Goal: Transaction & Acquisition: Purchase product/service

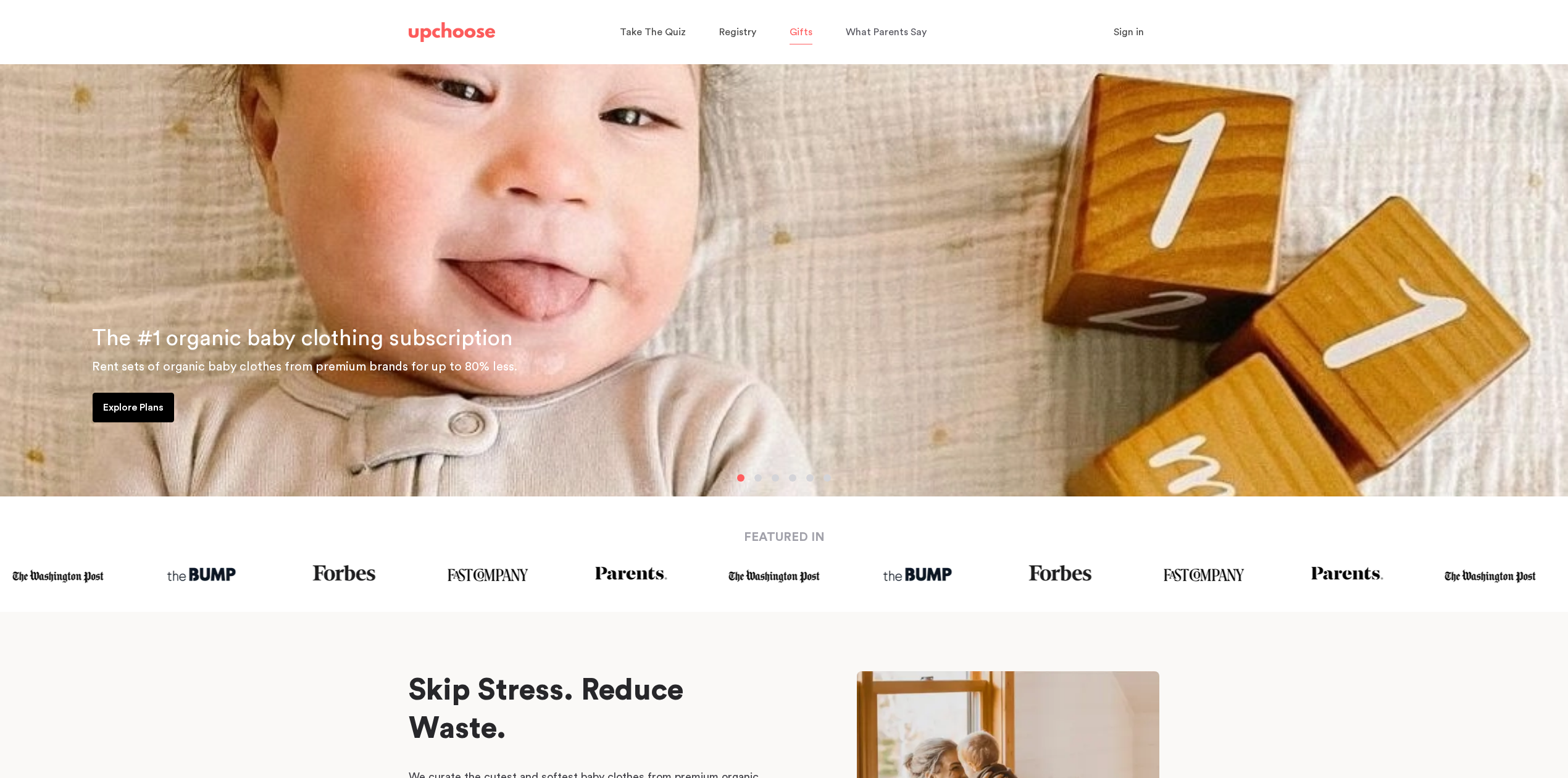
click at [796, 33] on span "Gifts" at bounding box center [800, 32] width 23 height 10
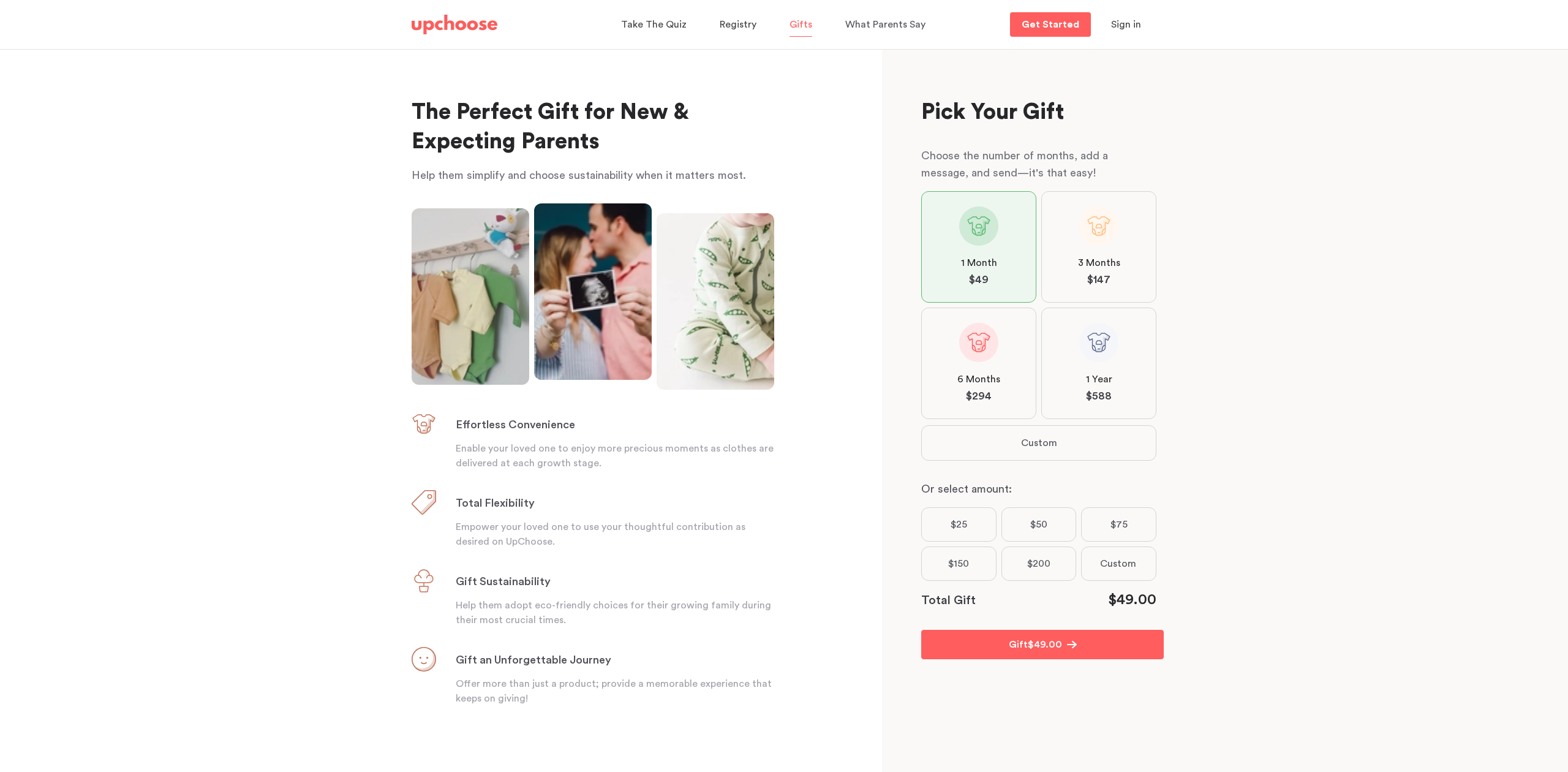
click at [1032, 565] on label "$200" at bounding box center [1039, 563] width 75 height 34
click at [0, 0] on input "$200" at bounding box center [0, 0] width 0 height 0
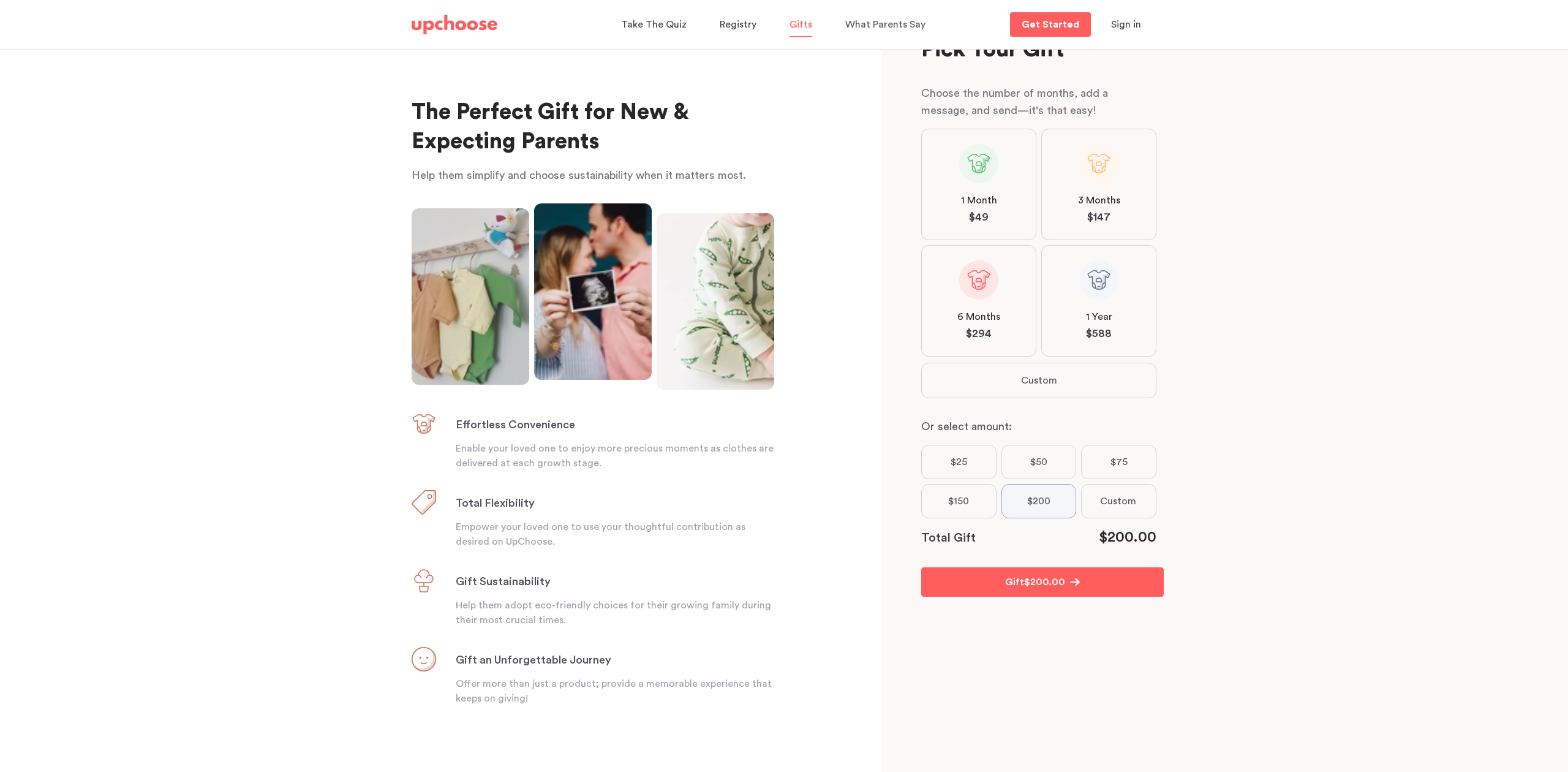
scroll to position [74, 0]
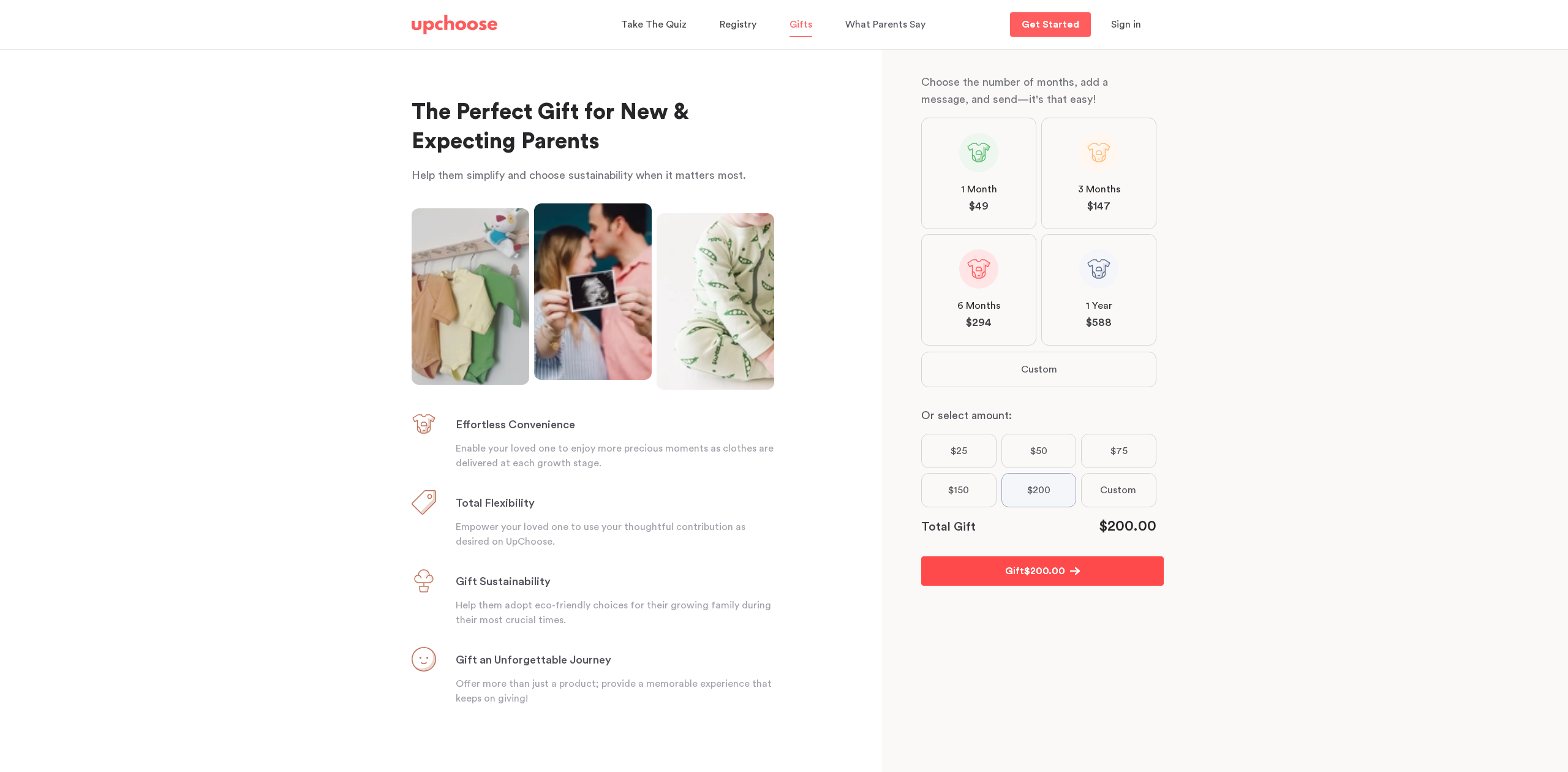
click at [1032, 574] on span "$ 200.00" at bounding box center [1044, 572] width 41 height 15
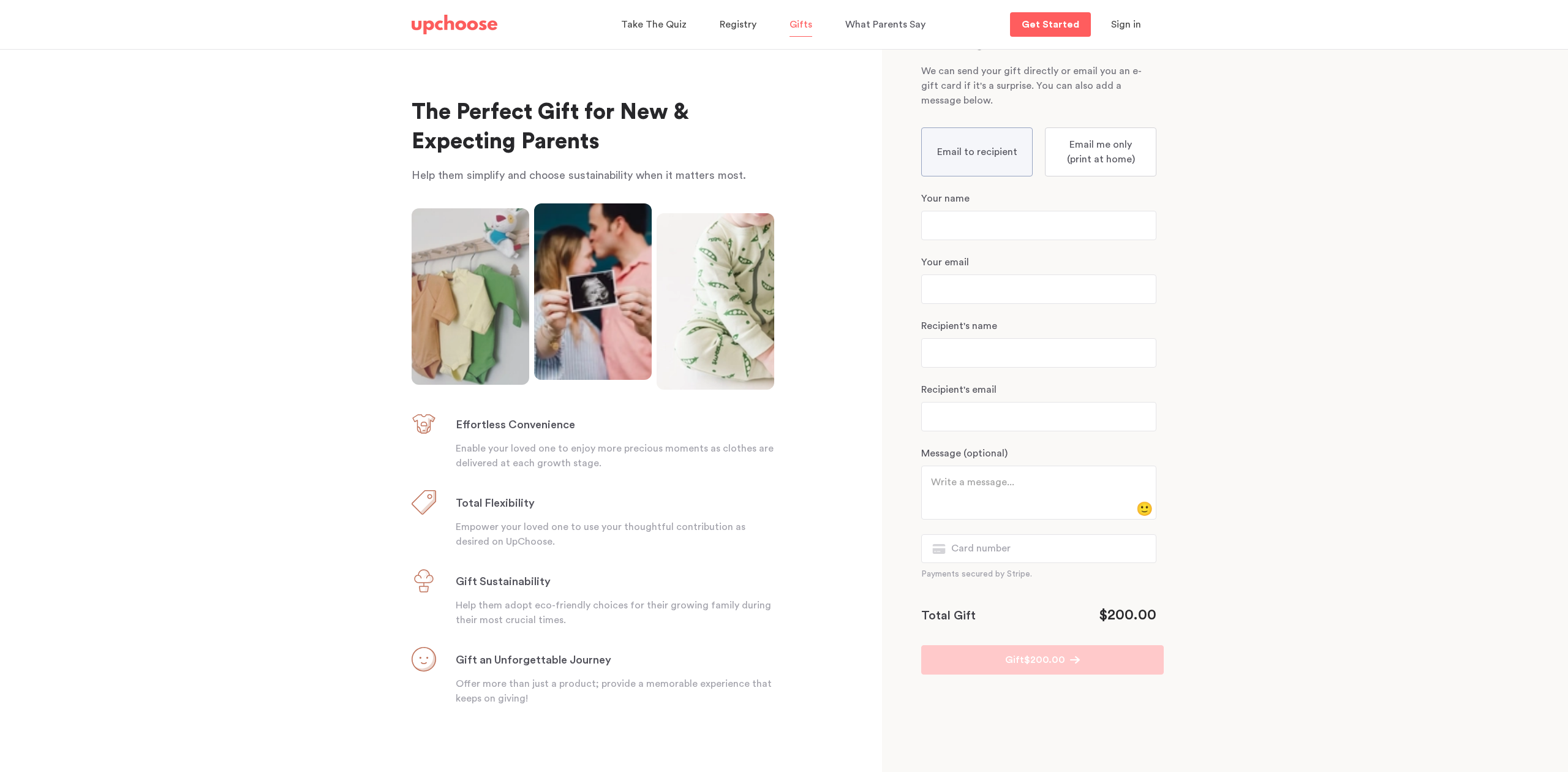
click at [1083, 141] on p "Email me only (print at home)" at bounding box center [1100, 152] width 85 height 29
click at [0, 0] on input "Email me only (print at home)" at bounding box center [0, 0] width 0 height 0
click at [956, 231] on input "text" at bounding box center [1038, 225] width 235 height 29
type input "TheDifference a2c LLC"
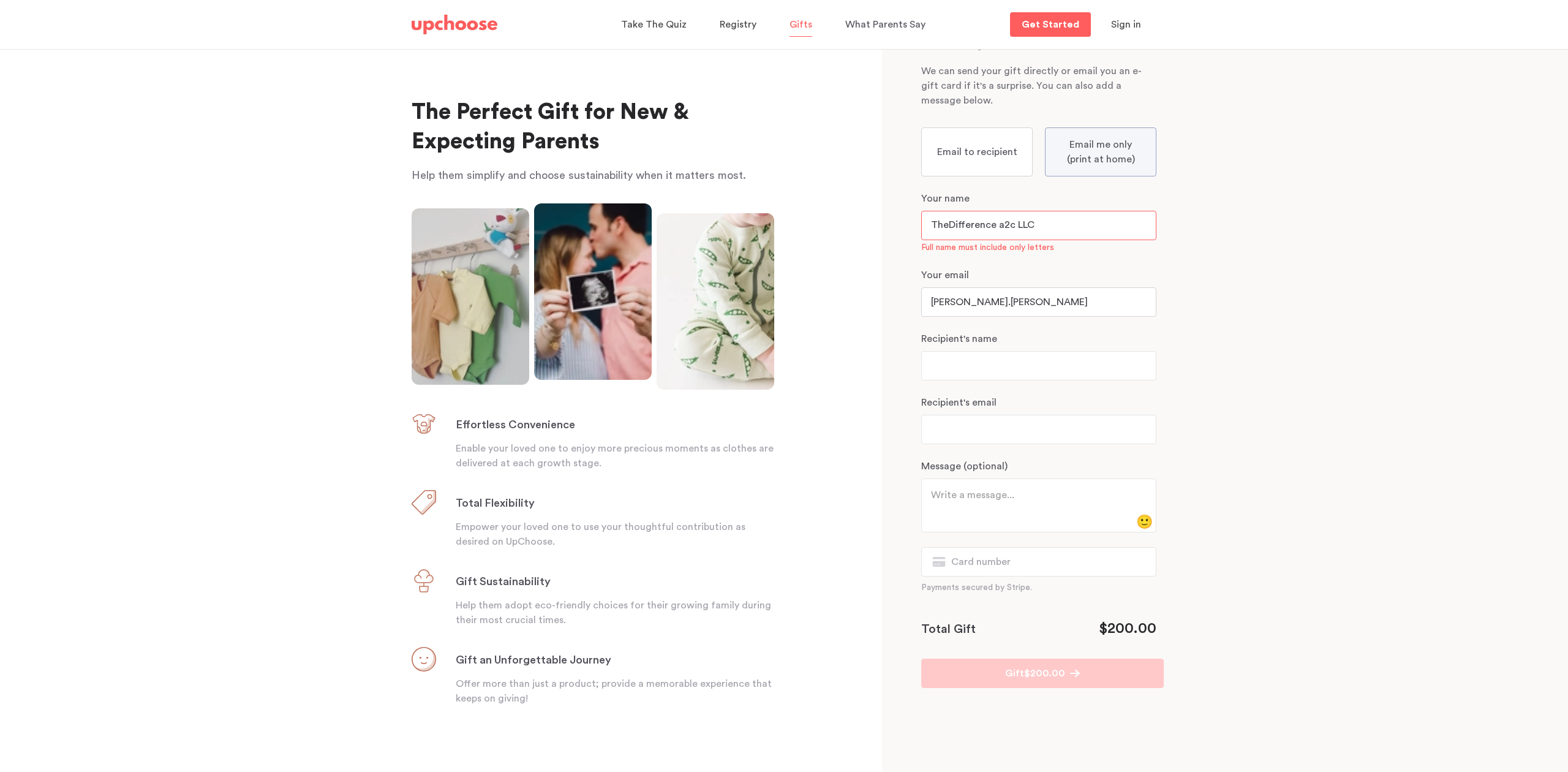
type input "[PERSON_NAME].[PERSON_NAME]"
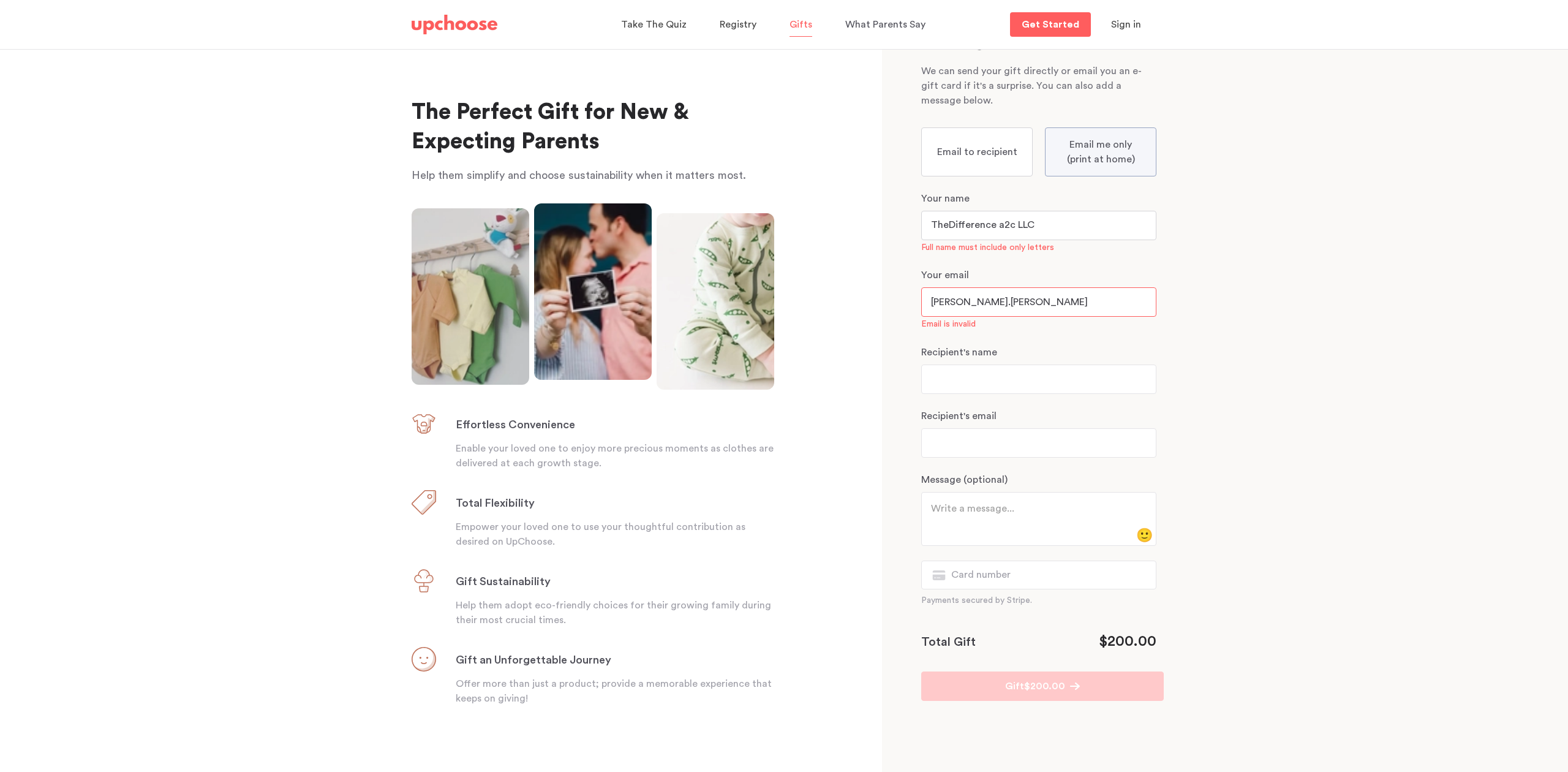
drag, startPoint x: 996, startPoint y: 226, endPoint x: 1090, endPoint y: 229, distance: 94.0
click at [1090, 229] on input "TheDifference a2c LLC" at bounding box center [1038, 225] width 235 height 29
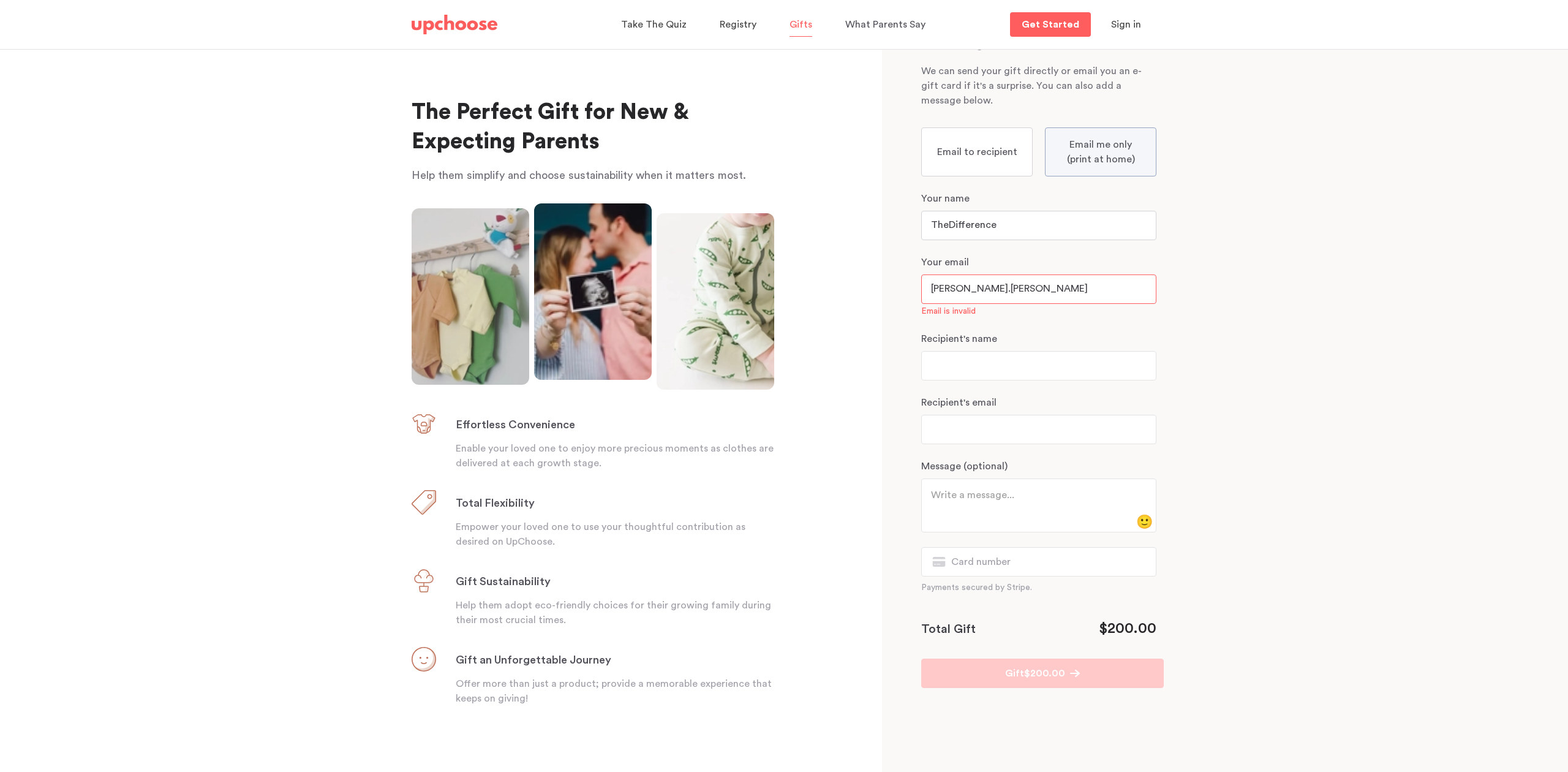
type input "TheDifference"
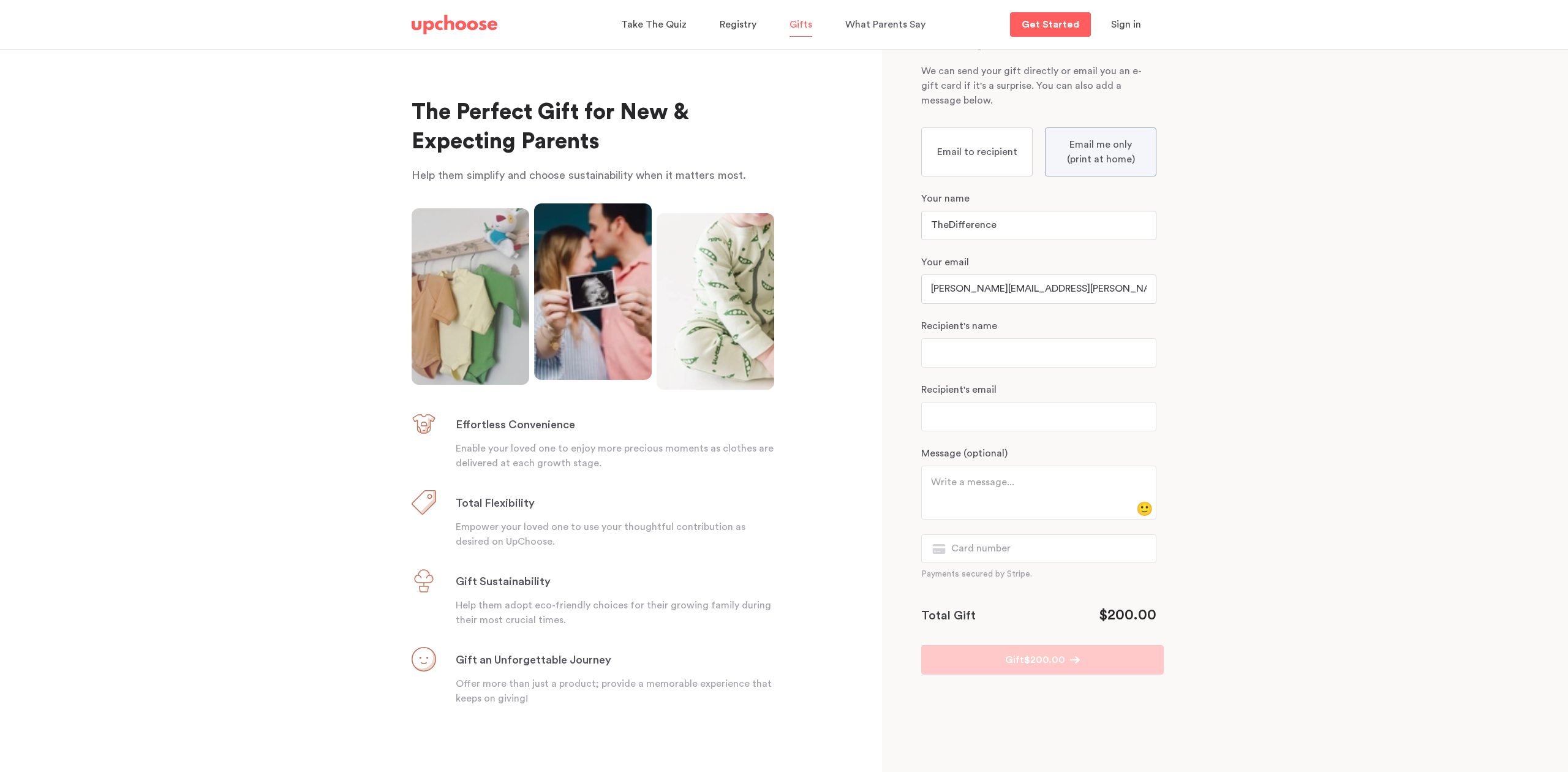
type input "[PERSON_NAME][EMAIL_ADDRESS][PERSON_NAME][DOMAIN_NAME]"
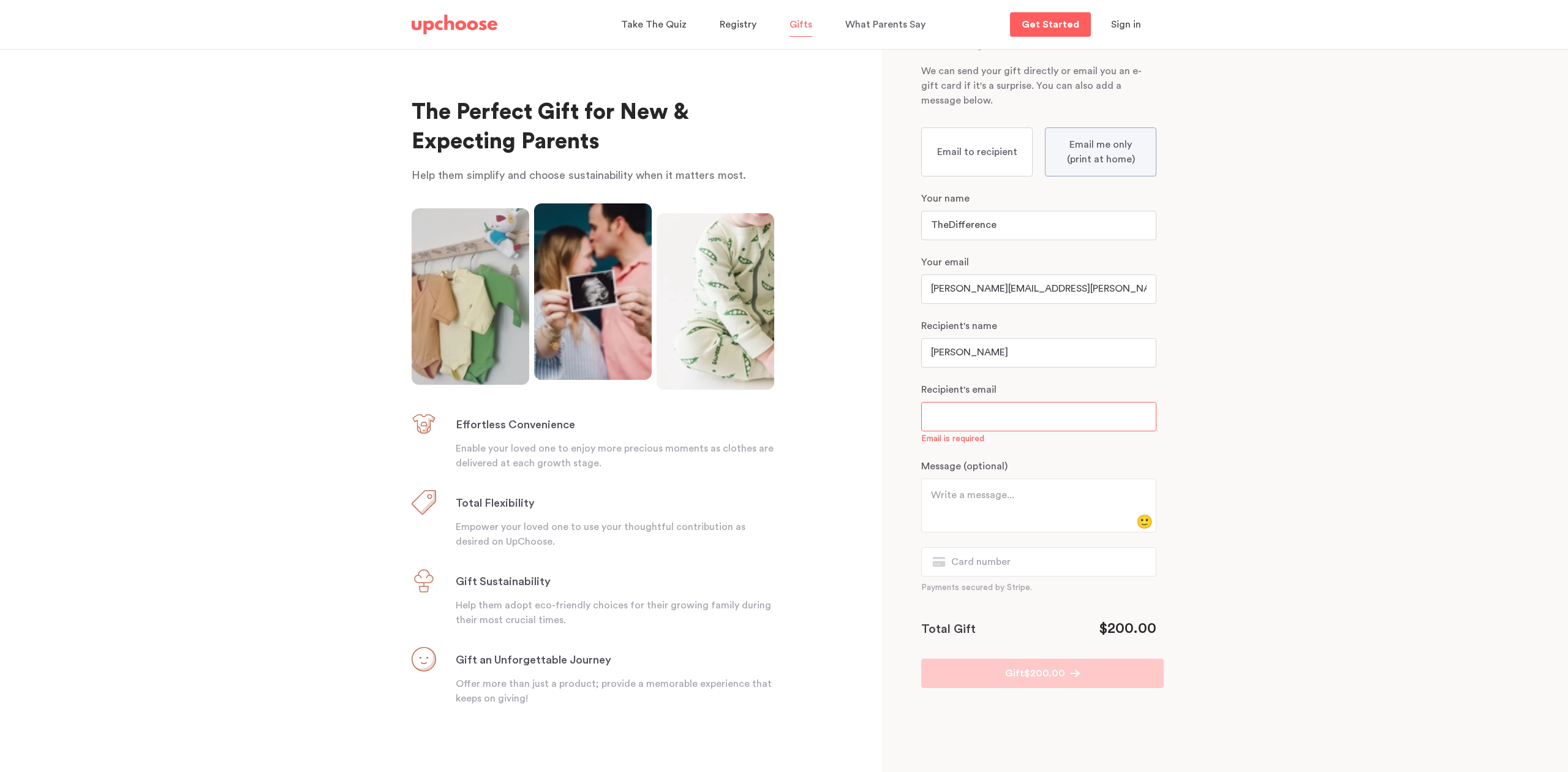
type input "[PERSON_NAME]"
paste input "[PERSON_NAME][EMAIL_ADDRESS][DOMAIN_NAME]"
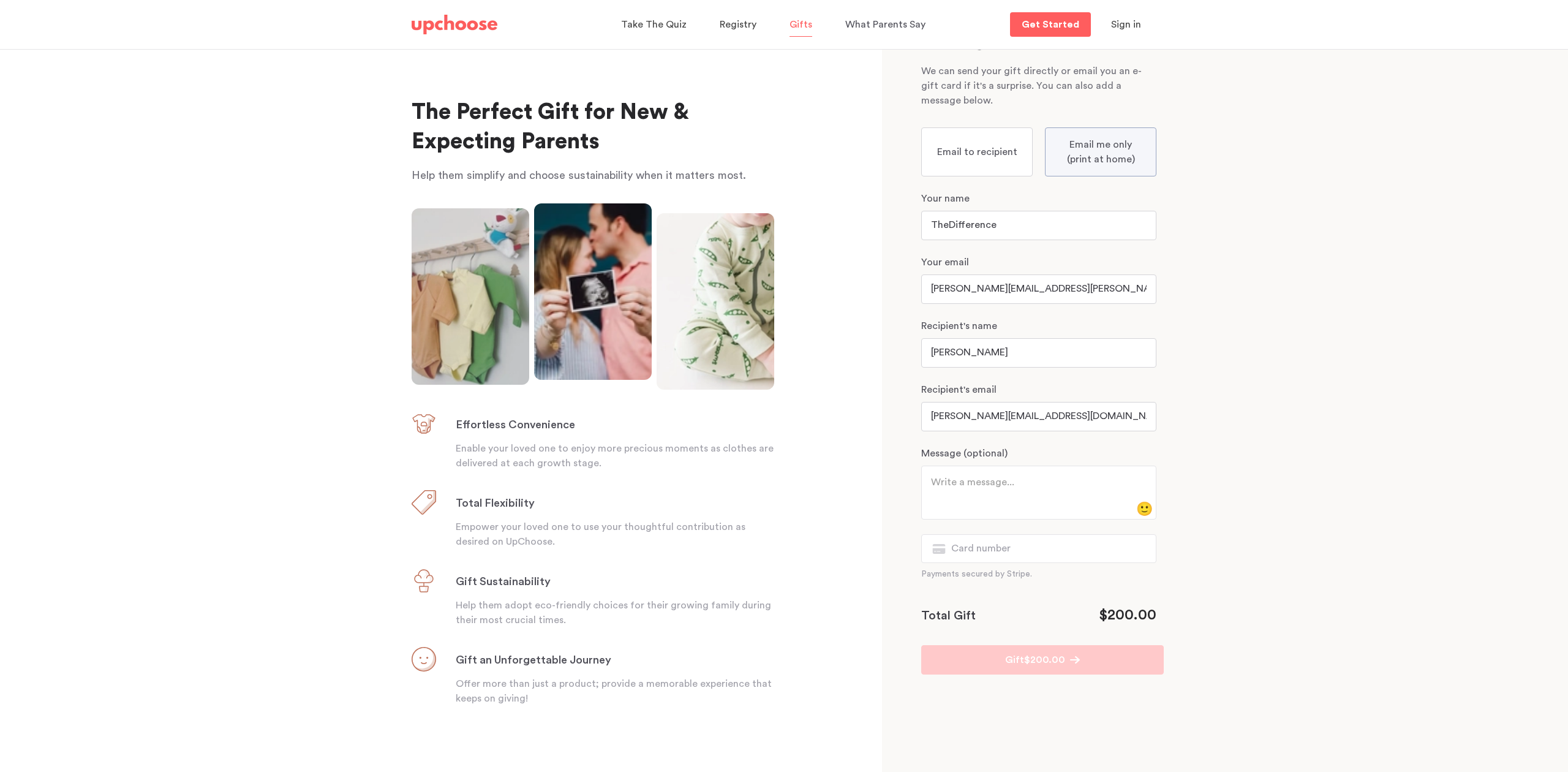
type input "[PERSON_NAME][EMAIL_ADDRESS][DOMAIN_NAME]"
click at [975, 488] on textarea at bounding box center [1034, 490] width 206 height 29
paste textarea "[PERSON_NAME]"
type textarea "Congrats on the arrival of beautiful [PERSON_NAME]!"
click at [984, 137] on label "Email to recipient" at bounding box center [976, 152] width 111 height 49
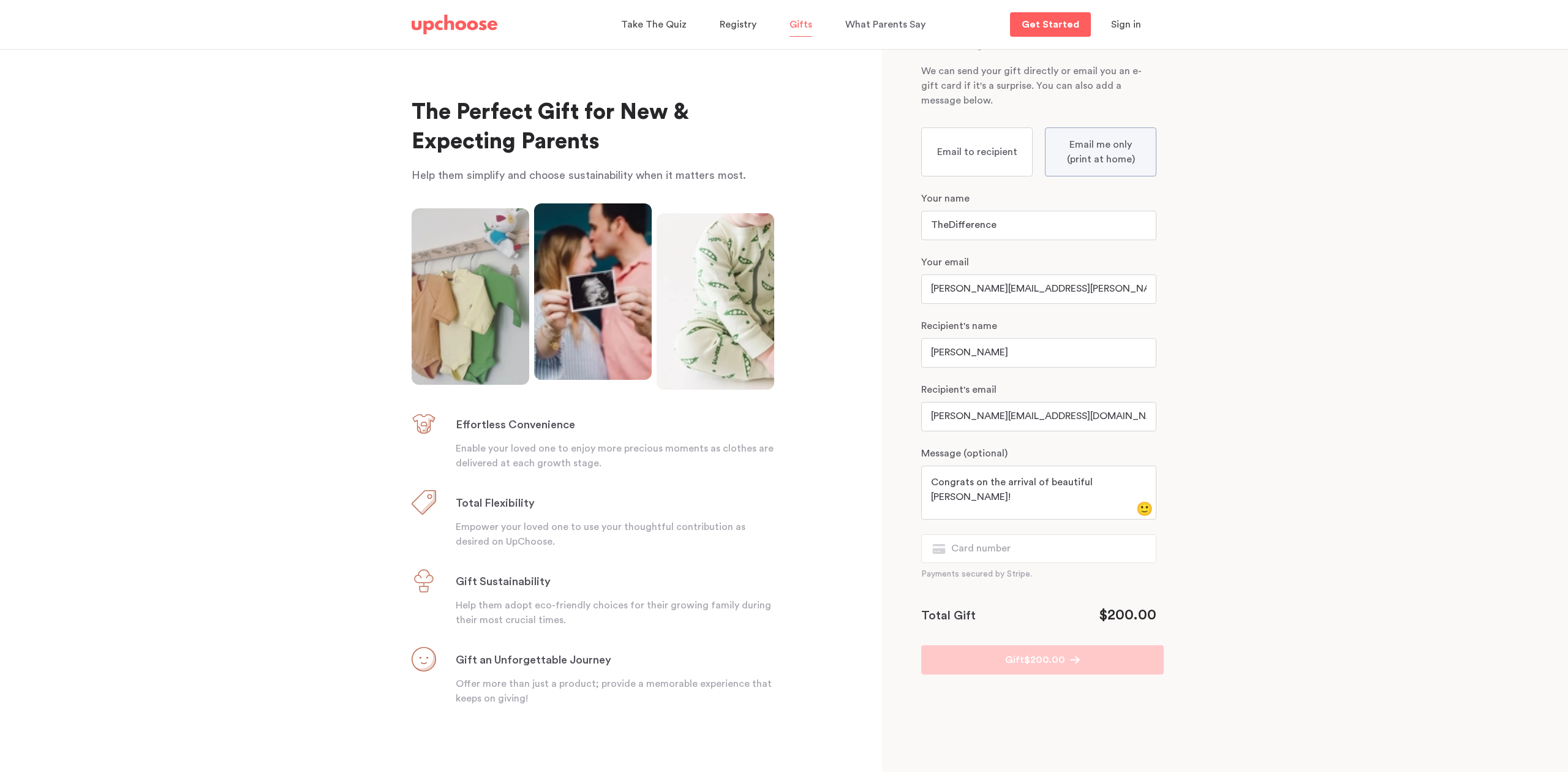
click at [0, 0] on input "Email to recipient" at bounding box center [0, 0] width 0 height 0
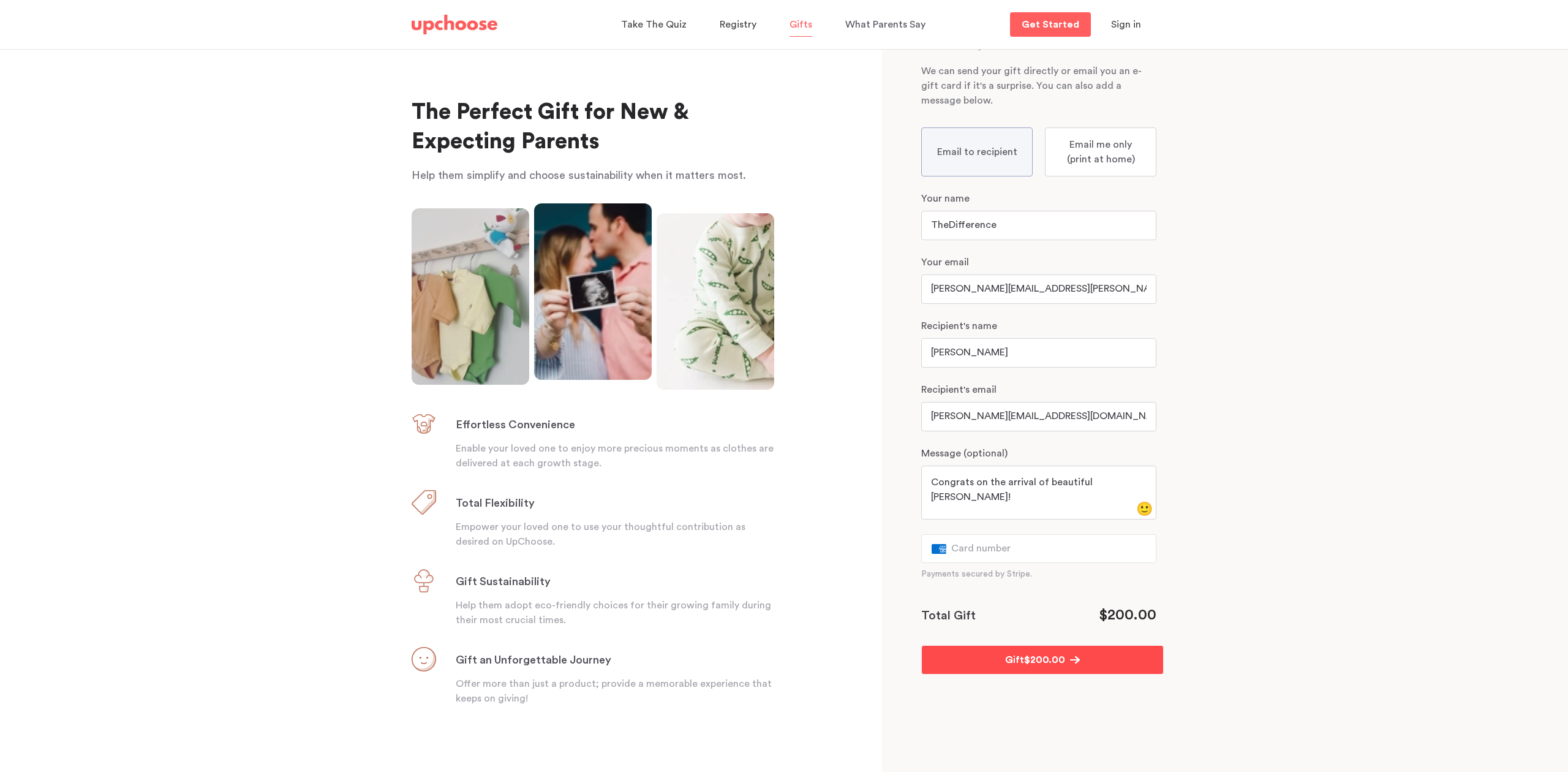
click at [1072, 657] on span "submit" at bounding box center [1073, 660] width 15 height 8
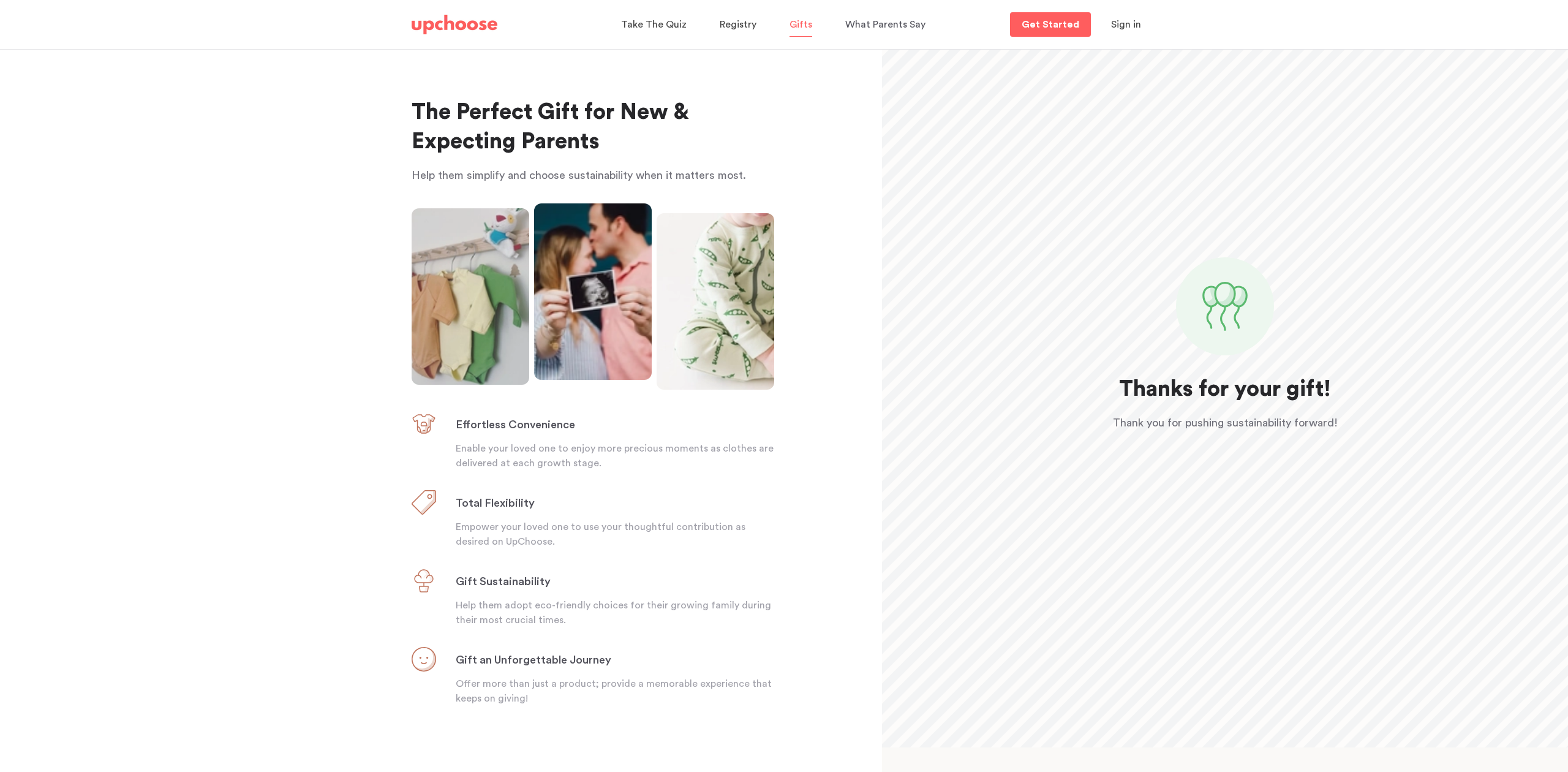
scroll to position [0, 0]
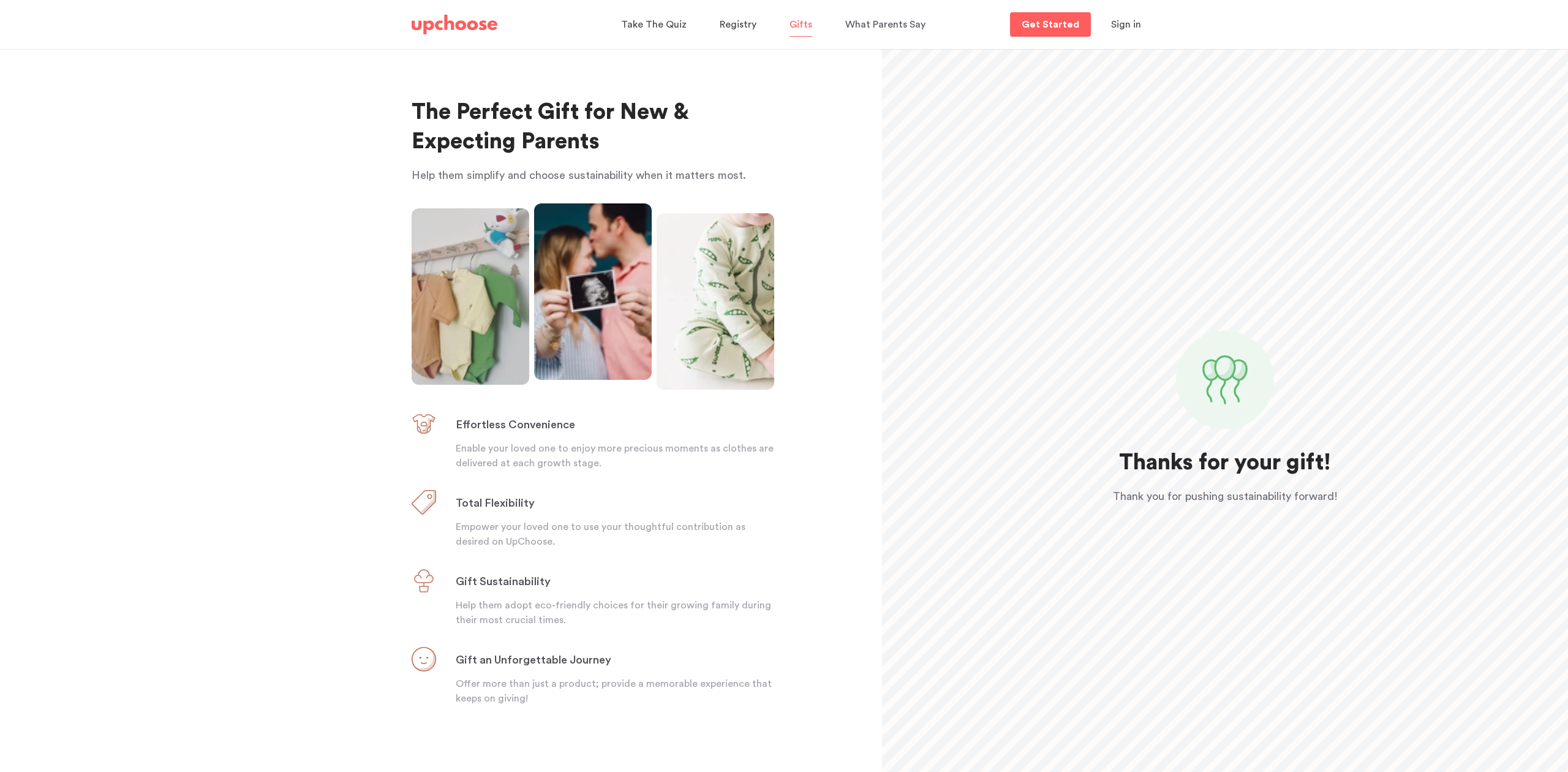
click at [805, 24] on span "Gifts" at bounding box center [800, 24] width 23 height 10
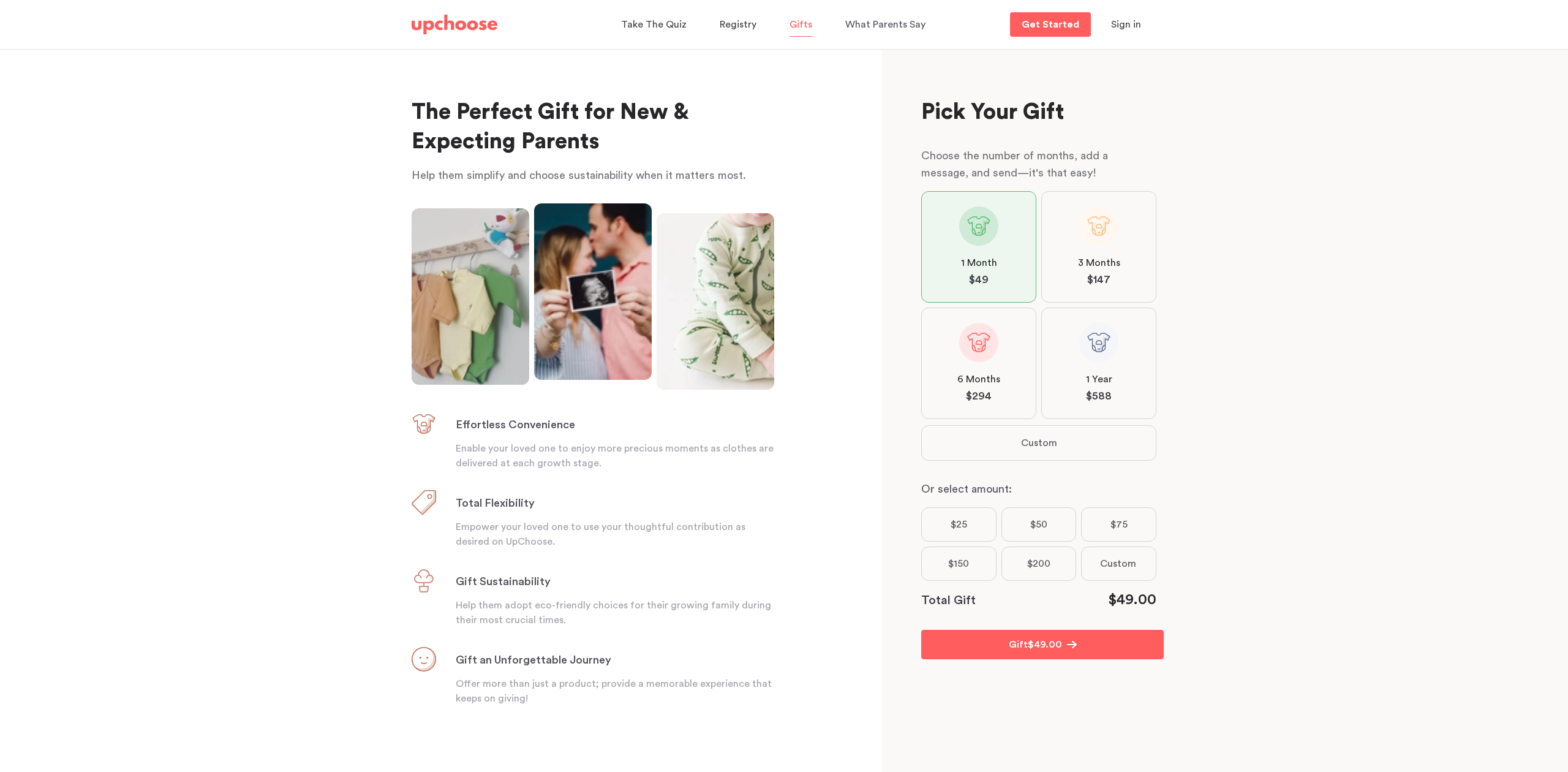
click at [1001, 452] on button "Custom" at bounding box center [1038, 443] width 234 height 34
click at [971, 443] on icon "button" at bounding box center [972, 443] width 8 height 6
